Goal: Task Accomplishment & Management: Use online tool/utility

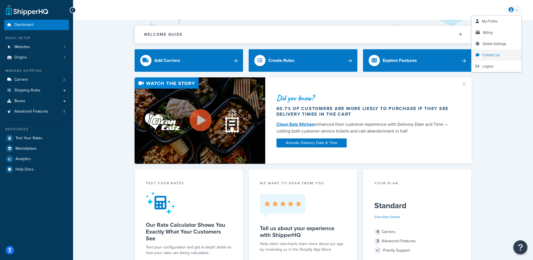
click at [499, 53] on span "Contact Us" at bounding box center [491, 54] width 17 height 5
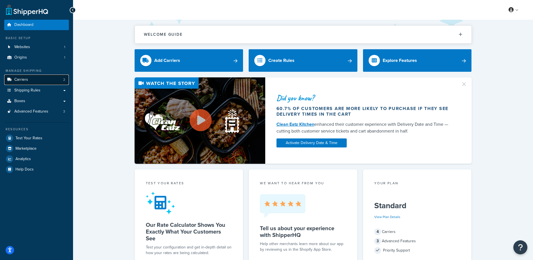
click at [27, 76] on link "Carriers 2" at bounding box center [36, 79] width 65 height 10
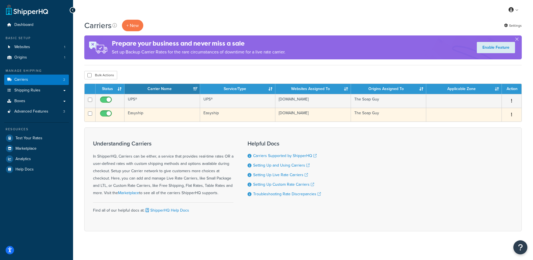
click at [148, 112] on td "Easyship" at bounding box center [163, 115] width 76 height 14
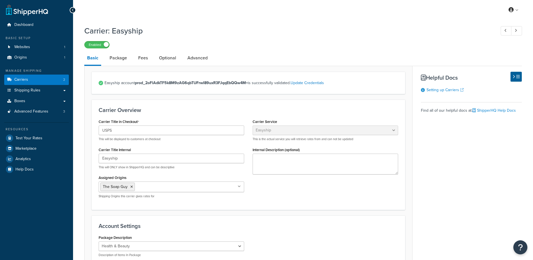
select select "easyship"
select select "health_beauty"
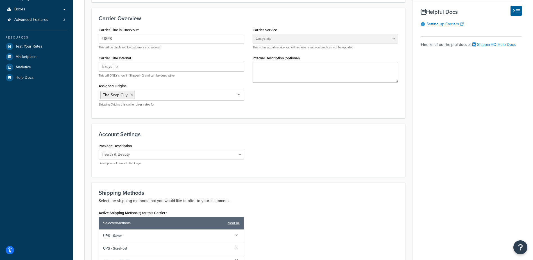
scroll to position [112, 0]
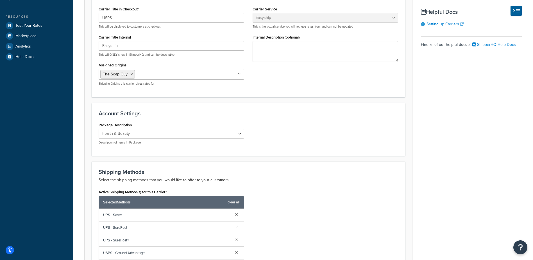
drag, startPoint x: 506, startPoint y: 90, endPoint x: 482, endPoint y: 74, distance: 28.5
click at [505, 90] on div "Basic Package Fees Optional Advanced Easyship account prod_2oFlAdkTF5k8M9zAG6qb…" at bounding box center [303, 166] width 438 height 454
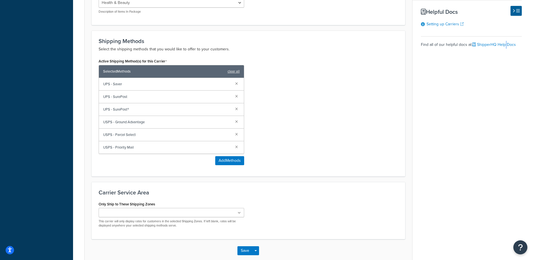
scroll to position [253, 0]
